Goal: Task Accomplishment & Management: Use online tool/utility

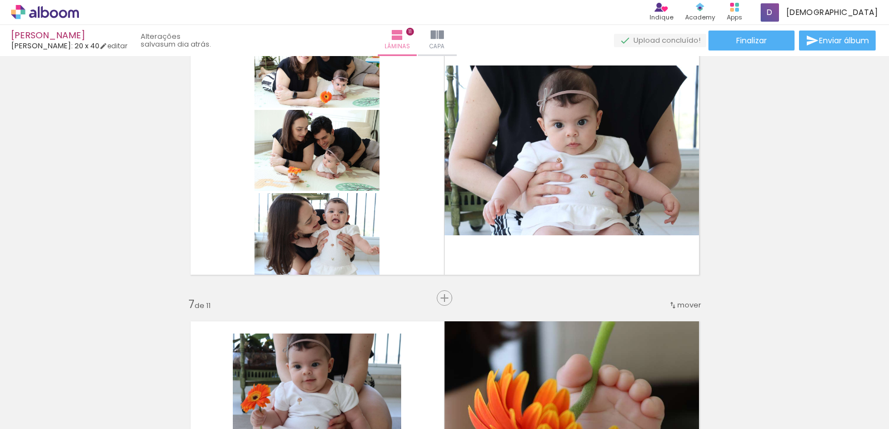
scroll to position [1555, 0]
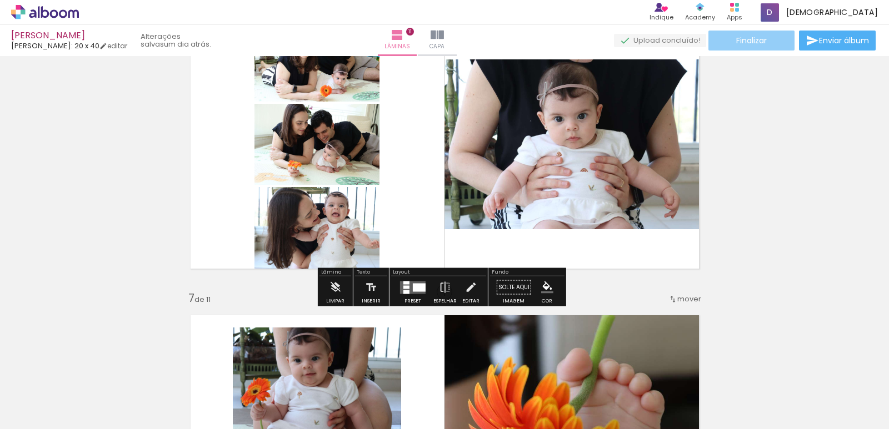
click at [766, 44] on paper-button "Finalizar" at bounding box center [751, 41] width 86 height 20
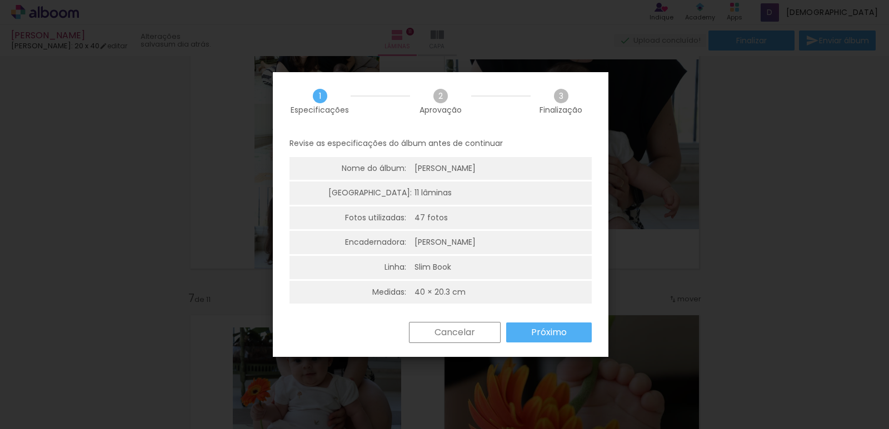
click at [0, 0] on slot "Próximo" at bounding box center [0, 0] width 0 height 0
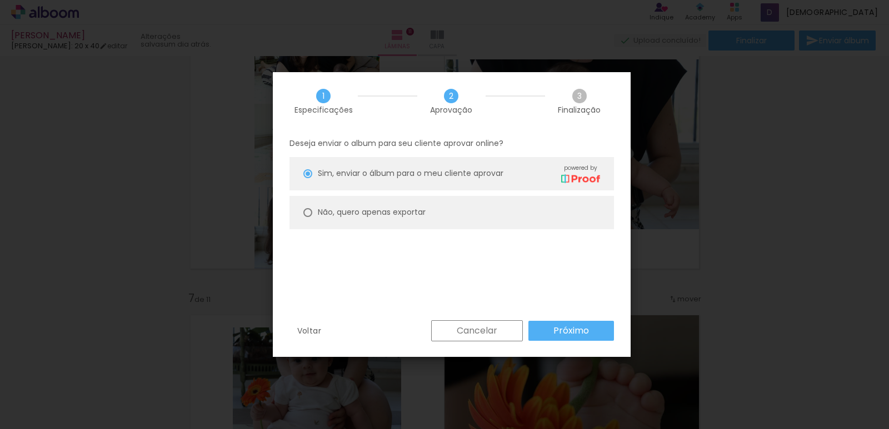
click at [309, 213] on div at bounding box center [307, 212] width 9 height 9
type paper-radio-button "on"
click at [0, 0] on slot "Próximo" at bounding box center [0, 0] width 0 height 0
type input "Alta, 300 DPI"
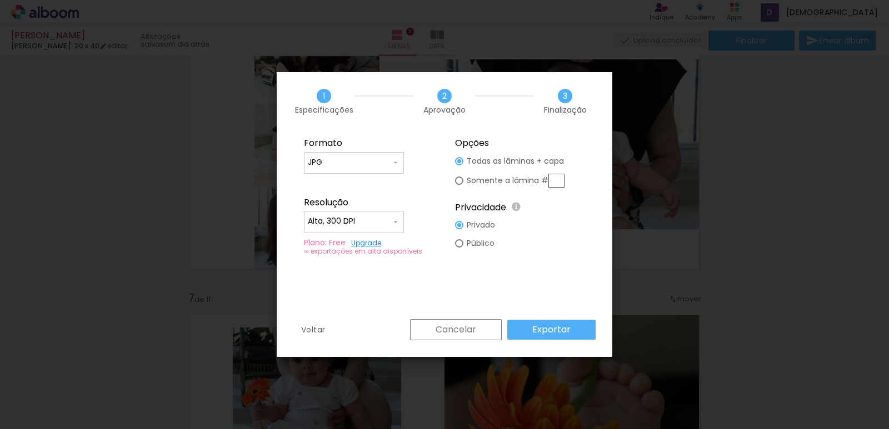
click at [0, 0] on slot "Exportar" at bounding box center [0, 0] width 0 height 0
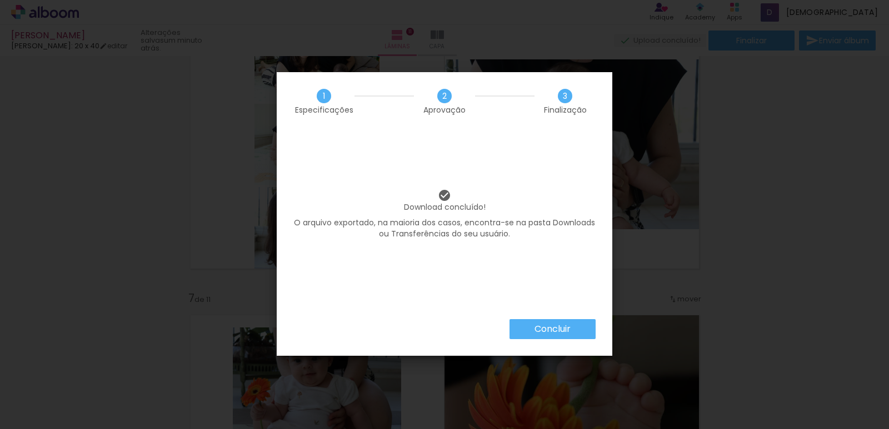
click at [0, 0] on slot "Concluir" at bounding box center [0, 0] width 0 height 0
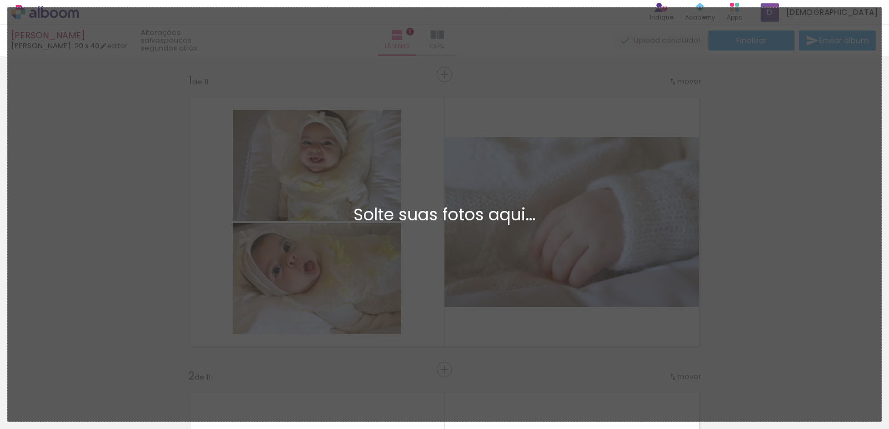
scroll to position [1555, 0]
